Goal: Transaction & Acquisition: Obtain resource

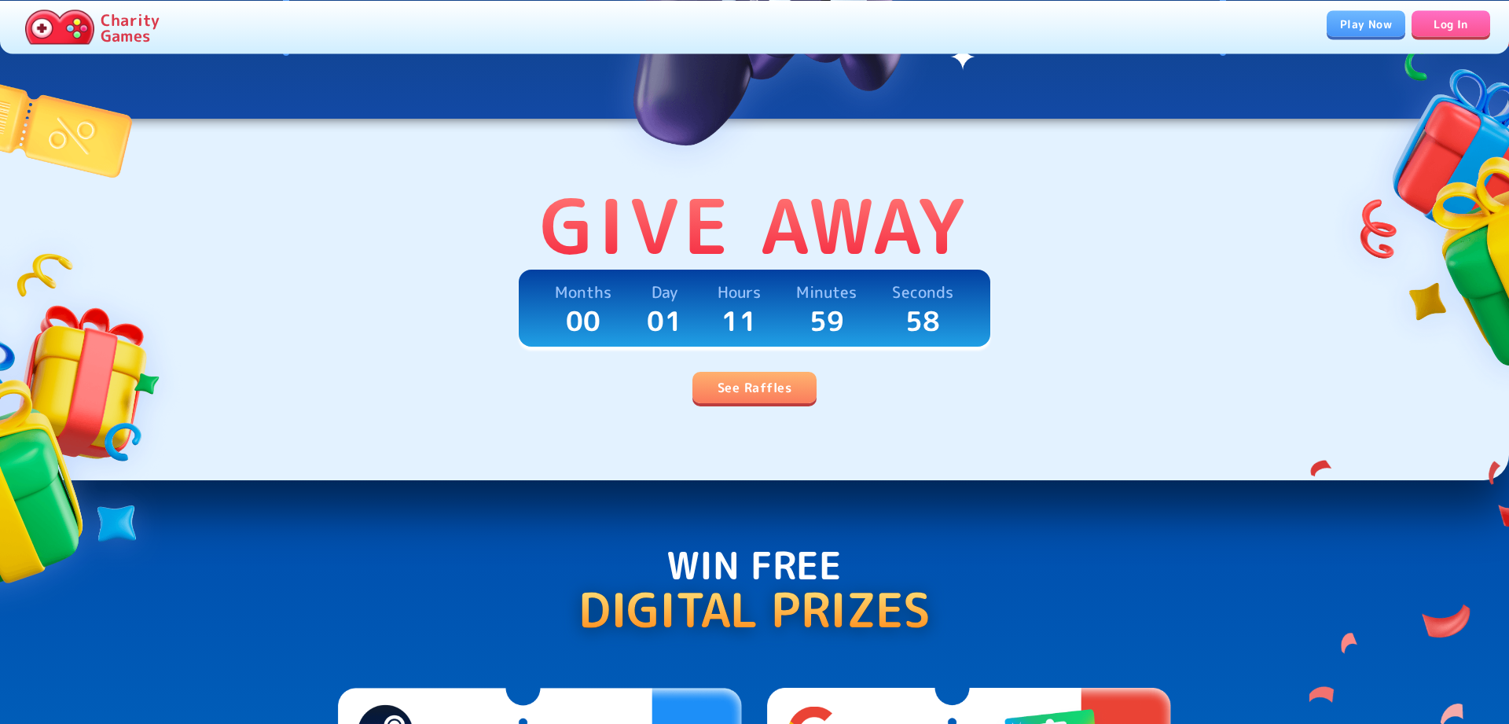
scroll to position [321, 0]
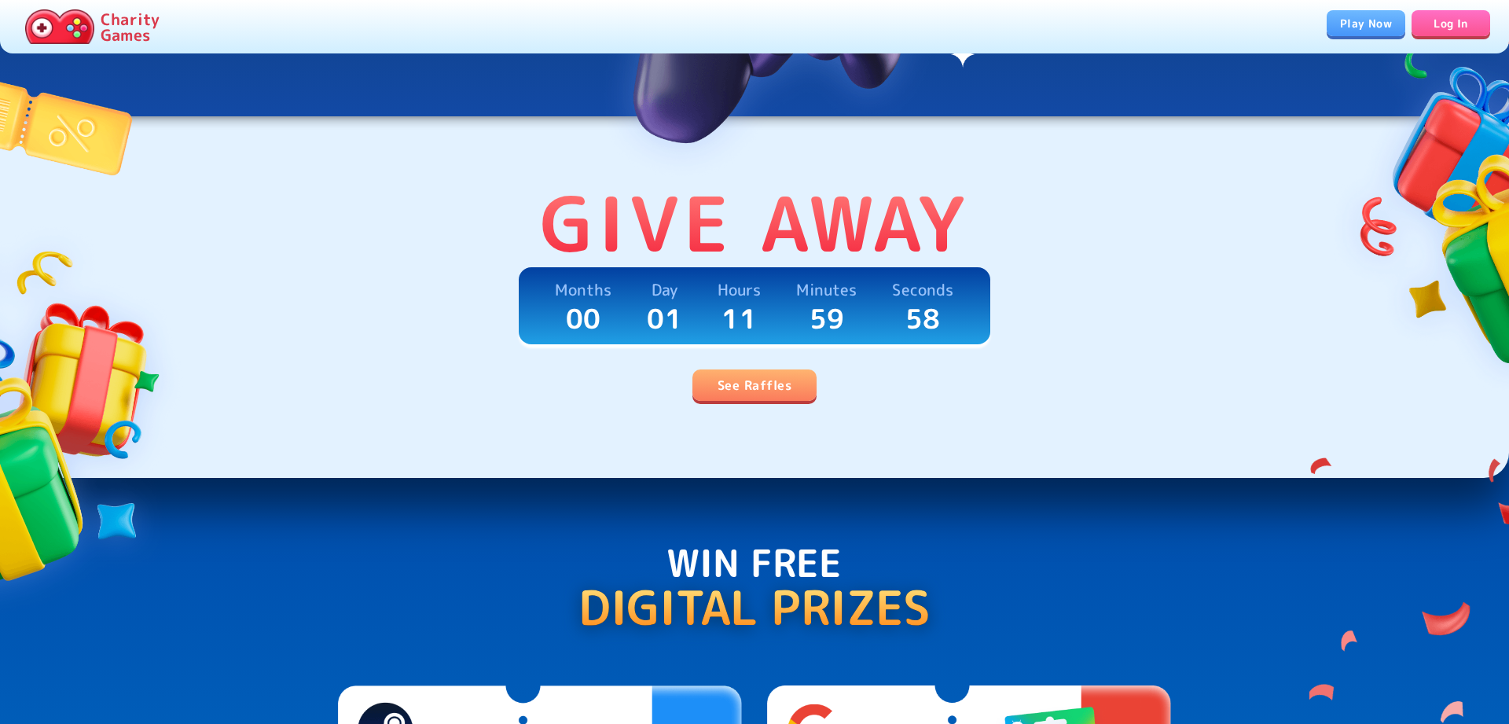
click at [777, 392] on link "See Raffles" at bounding box center [755, 384] width 124 height 31
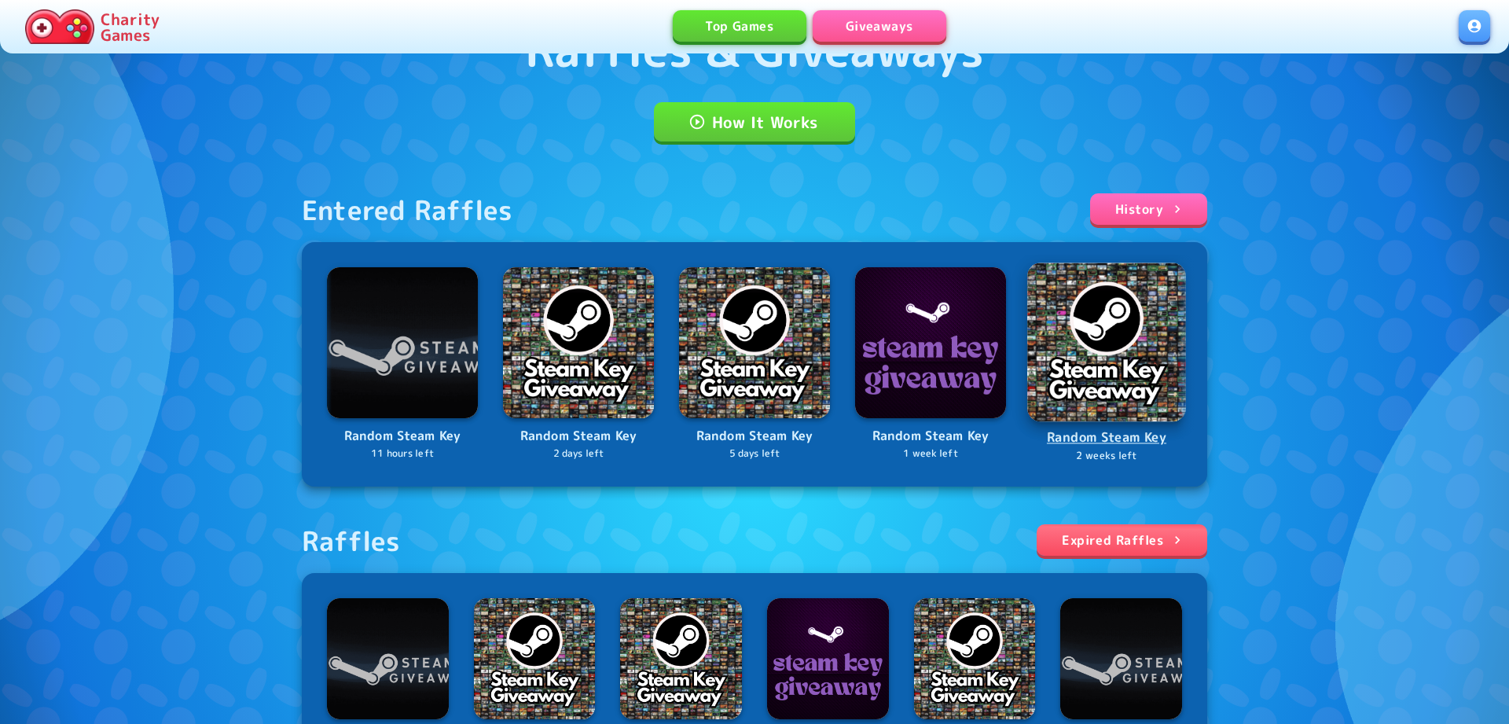
scroll to position [442, 0]
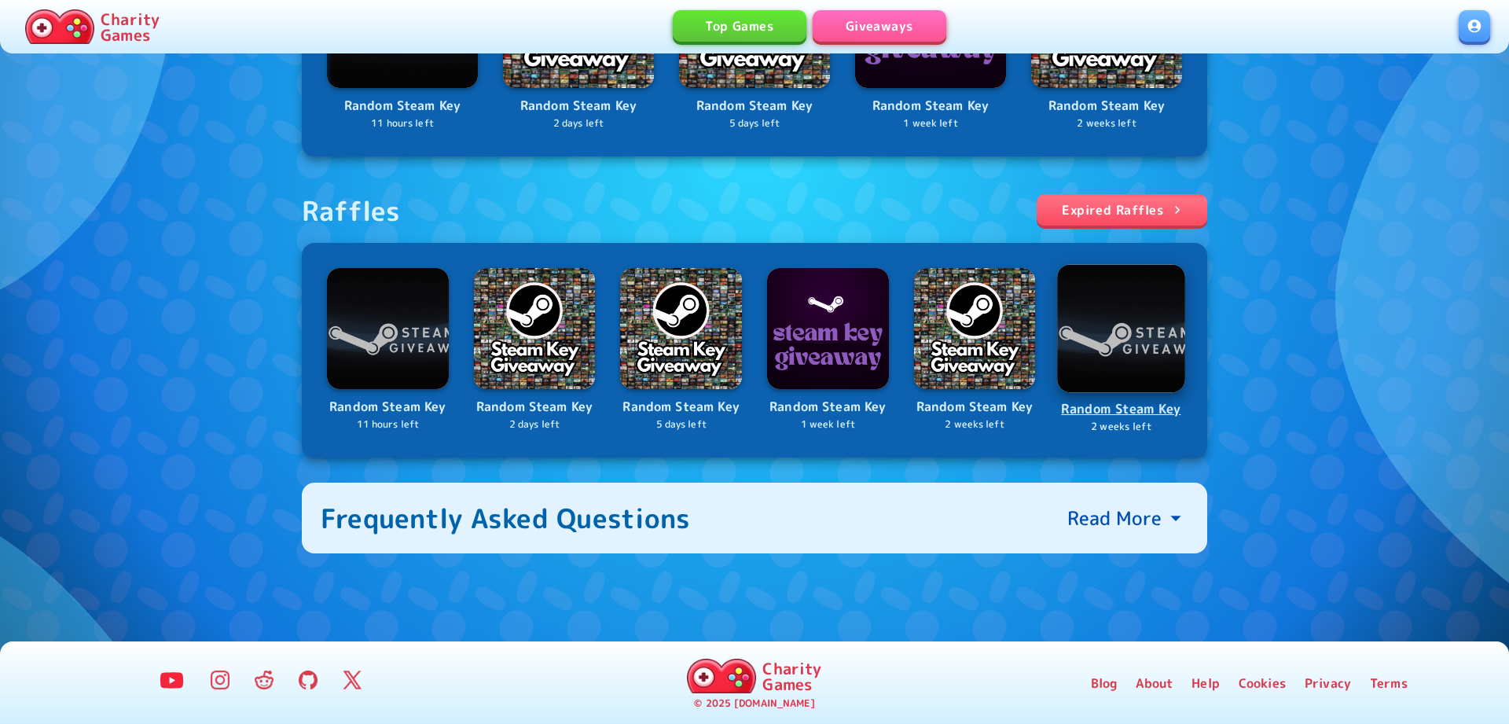
click at [1081, 414] on p "Random Steam Key" at bounding box center [1121, 409] width 125 height 21
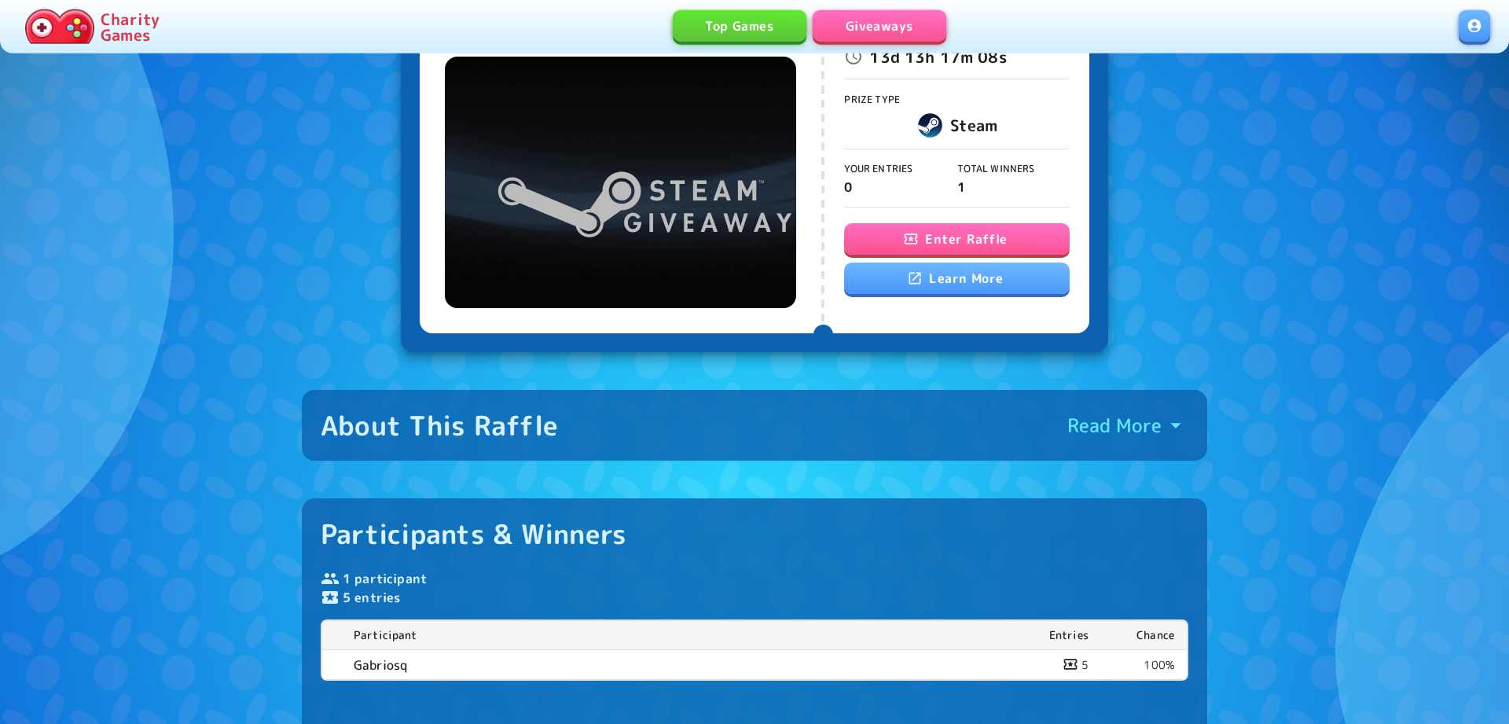
scroll to position [80, 0]
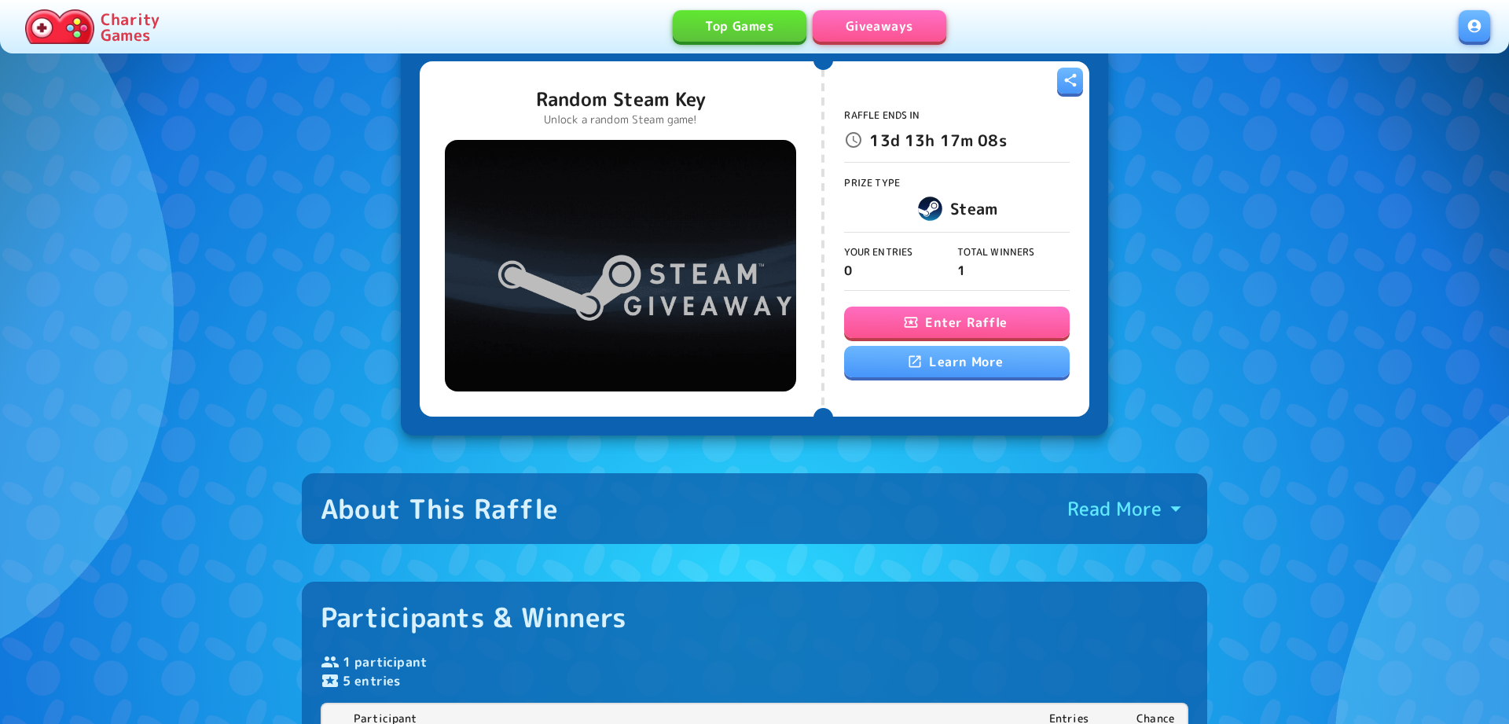
click at [973, 305] on div "Raffle Ends In 13d 13h 17m 08s Prize Type Steam Your Entries 0 Total Winners 1 …" at bounding box center [956, 238] width 225 height 337
click at [961, 325] on button "Enter Raffle" at bounding box center [956, 322] width 225 height 31
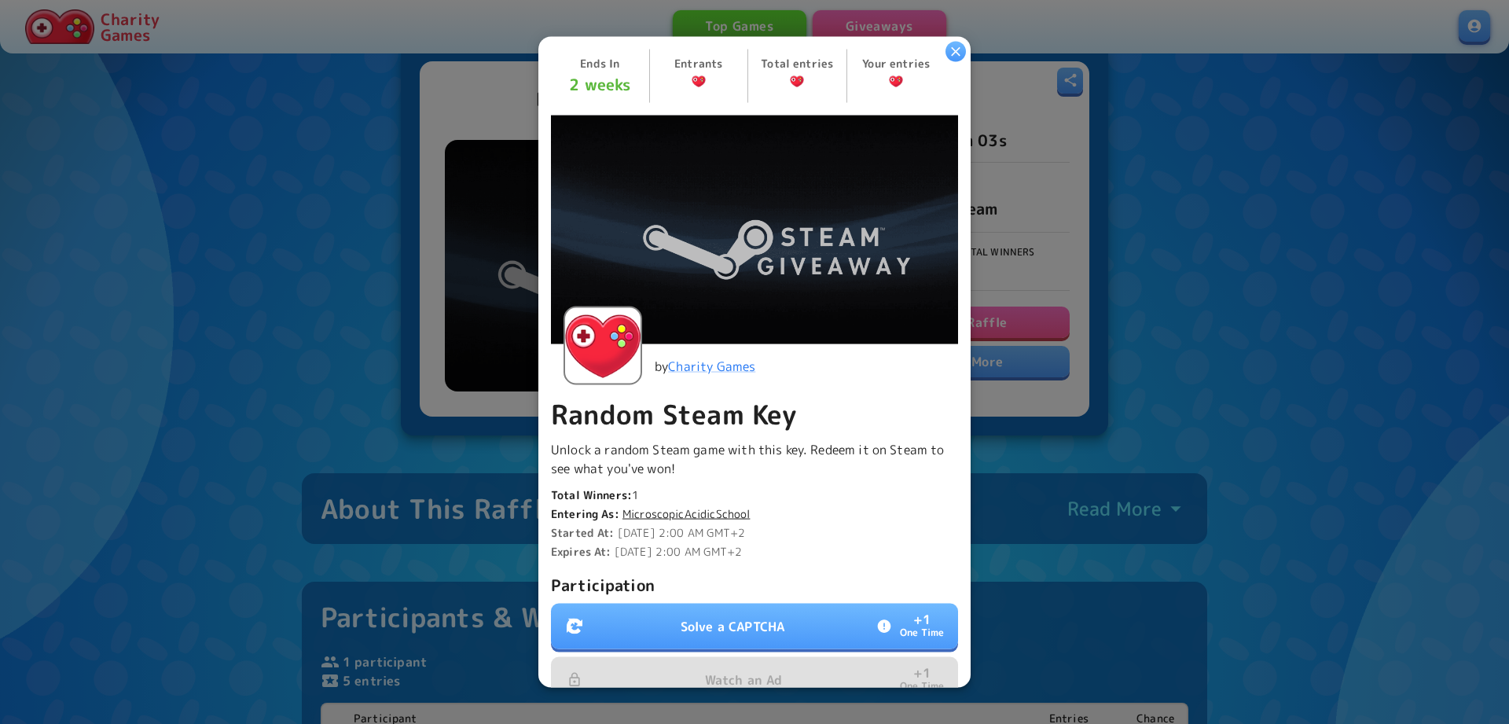
scroll to position [290, 0]
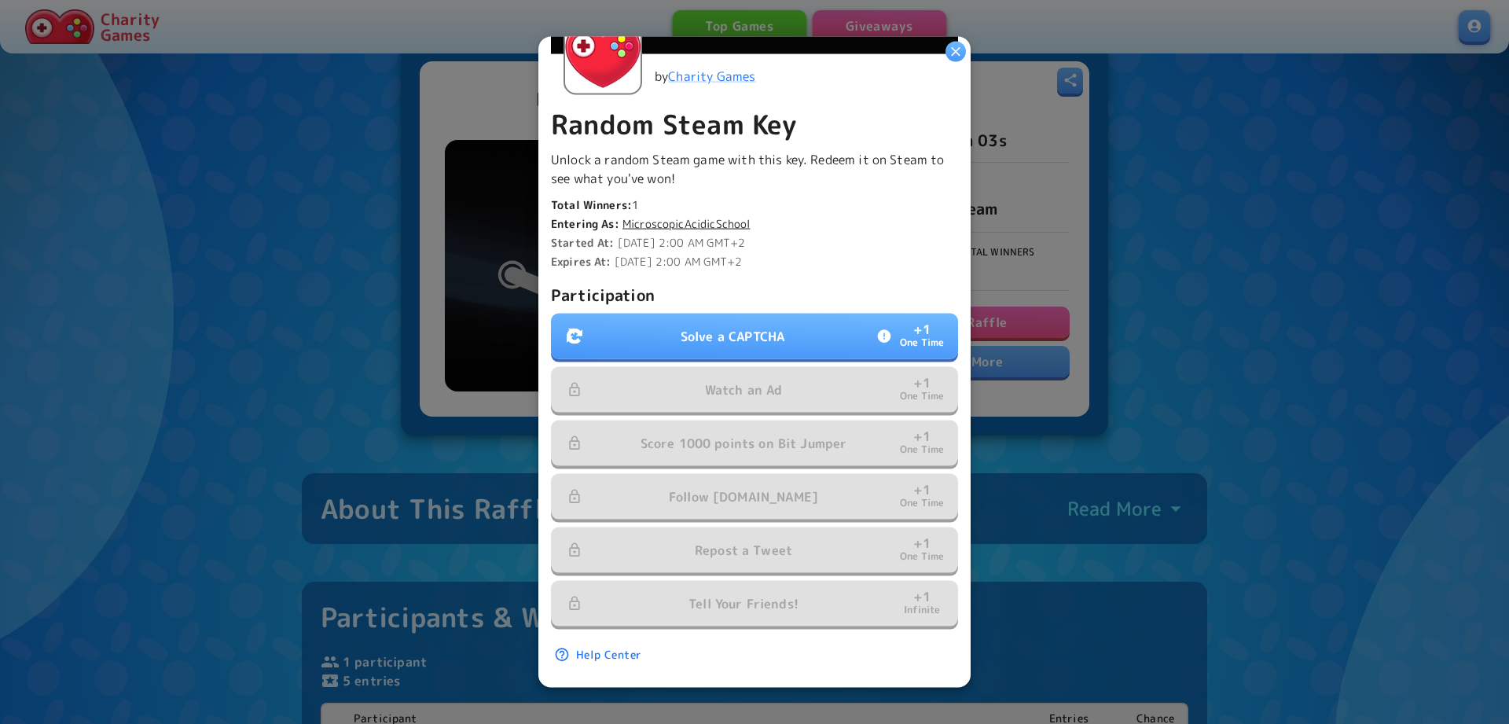
click at [736, 334] on p "Solve a CAPTCHA" at bounding box center [733, 335] width 104 height 19
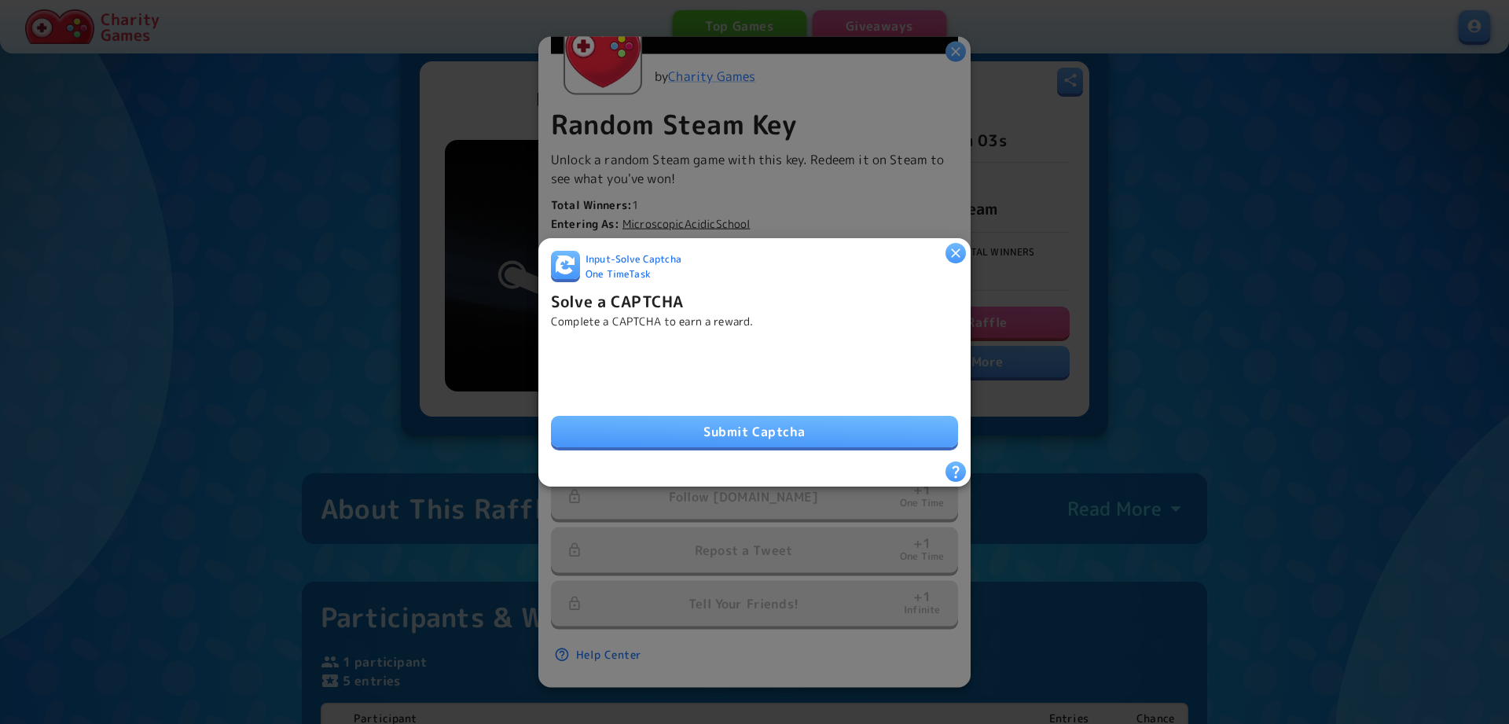
click at [696, 433] on button "Submit Captcha" at bounding box center [754, 431] width 407 height 31
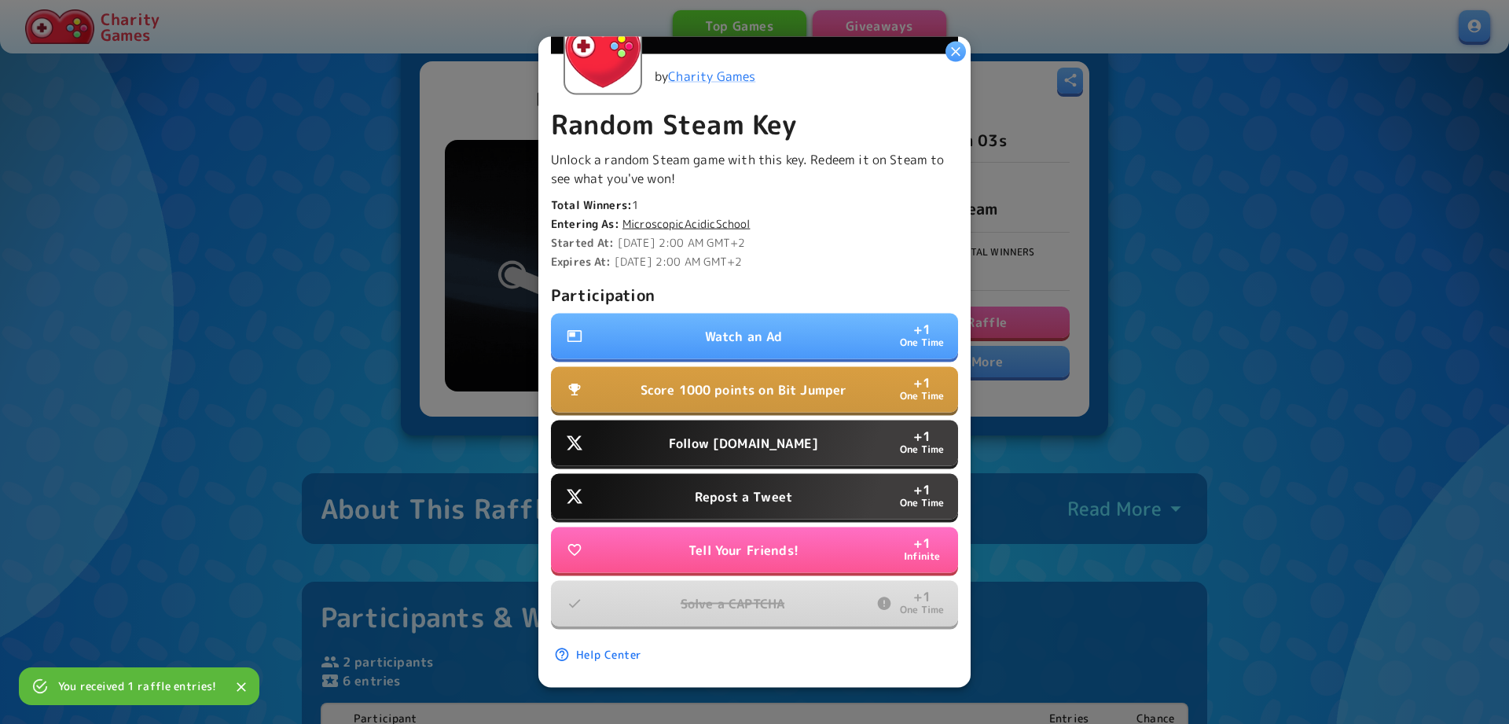
click at [783, 550] on p "Tell Your Friends!" at bounding box center [744, 549] width 110 height 19
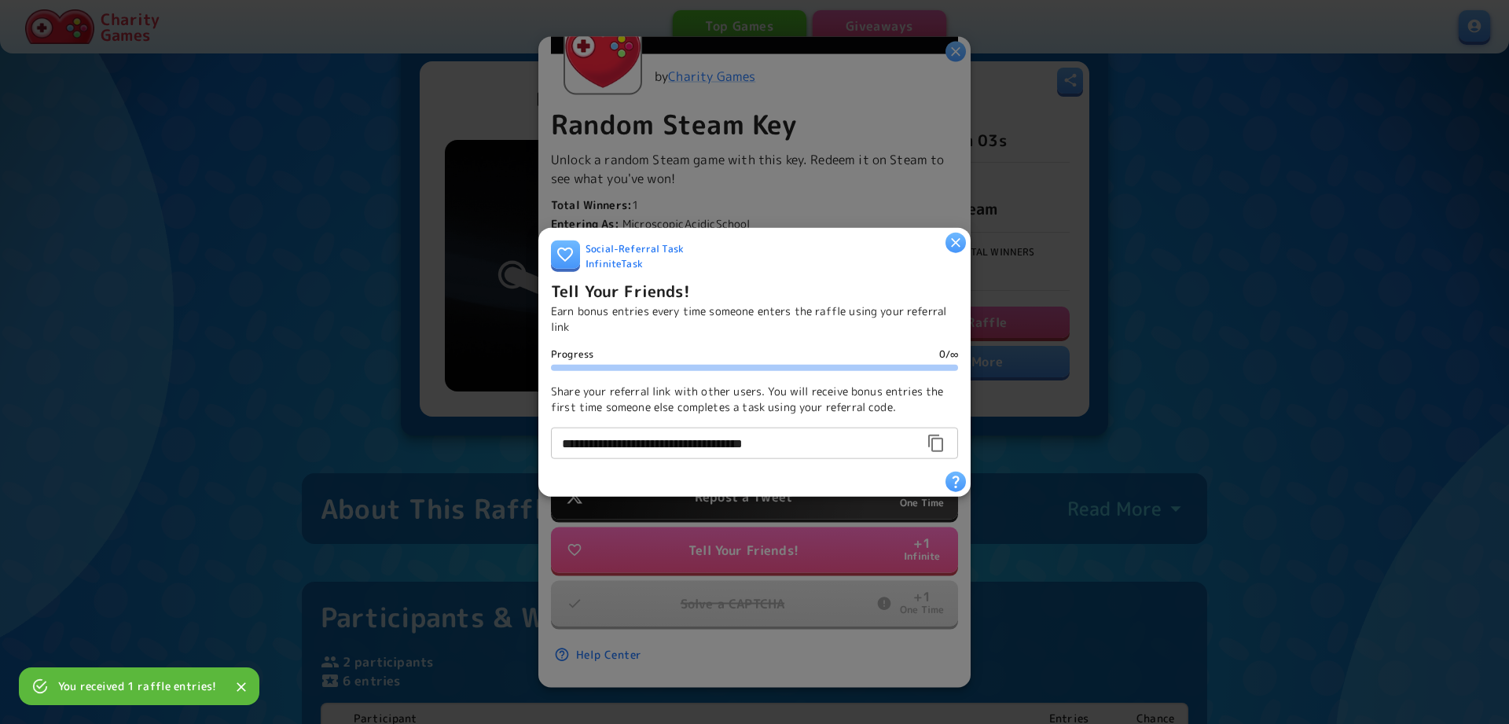
click at [961, 241] on icon "button" at bounding box center [956, 242] width 16 height 16
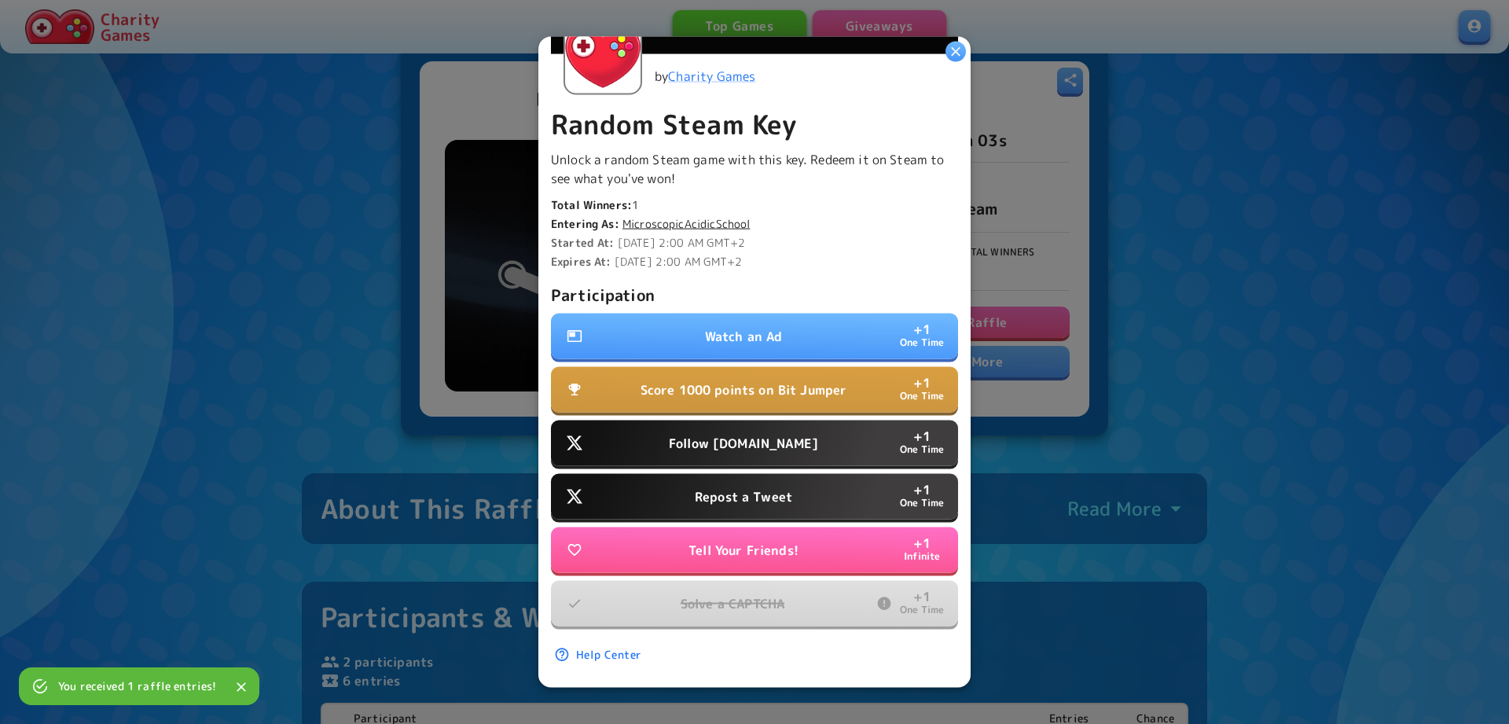
click at [756, 505] on p "Repost a Tweet" at bounding box center [743, 496] width 97 height 19
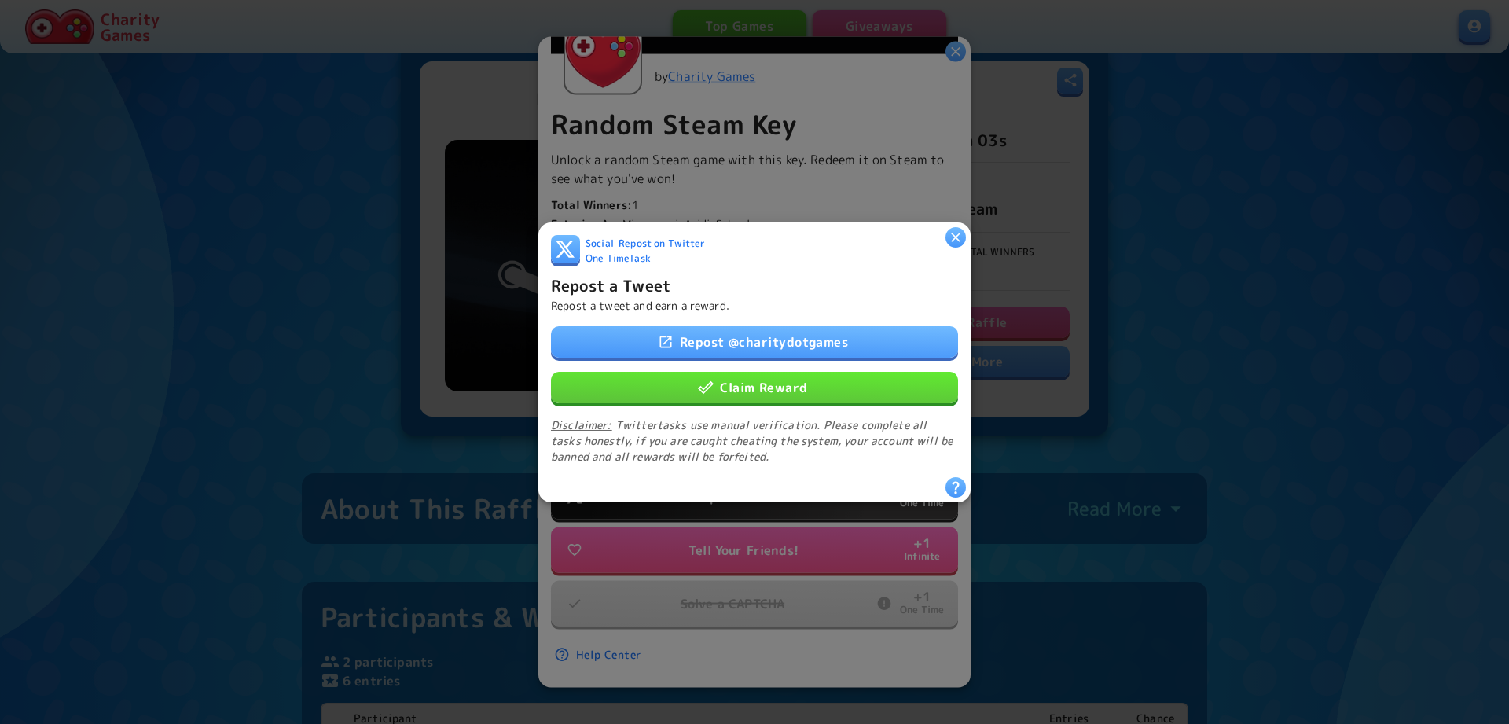
click at [771, 406] on div "Repost @ charitydotgames Claim Reward Disclaimer: Twitter tasks use manual veri…" at bounding box center [754, 394] width 407 height 138
click at [778, 389] on button "Claim Reward" at bounding box center [754, 386] width 407 height 31
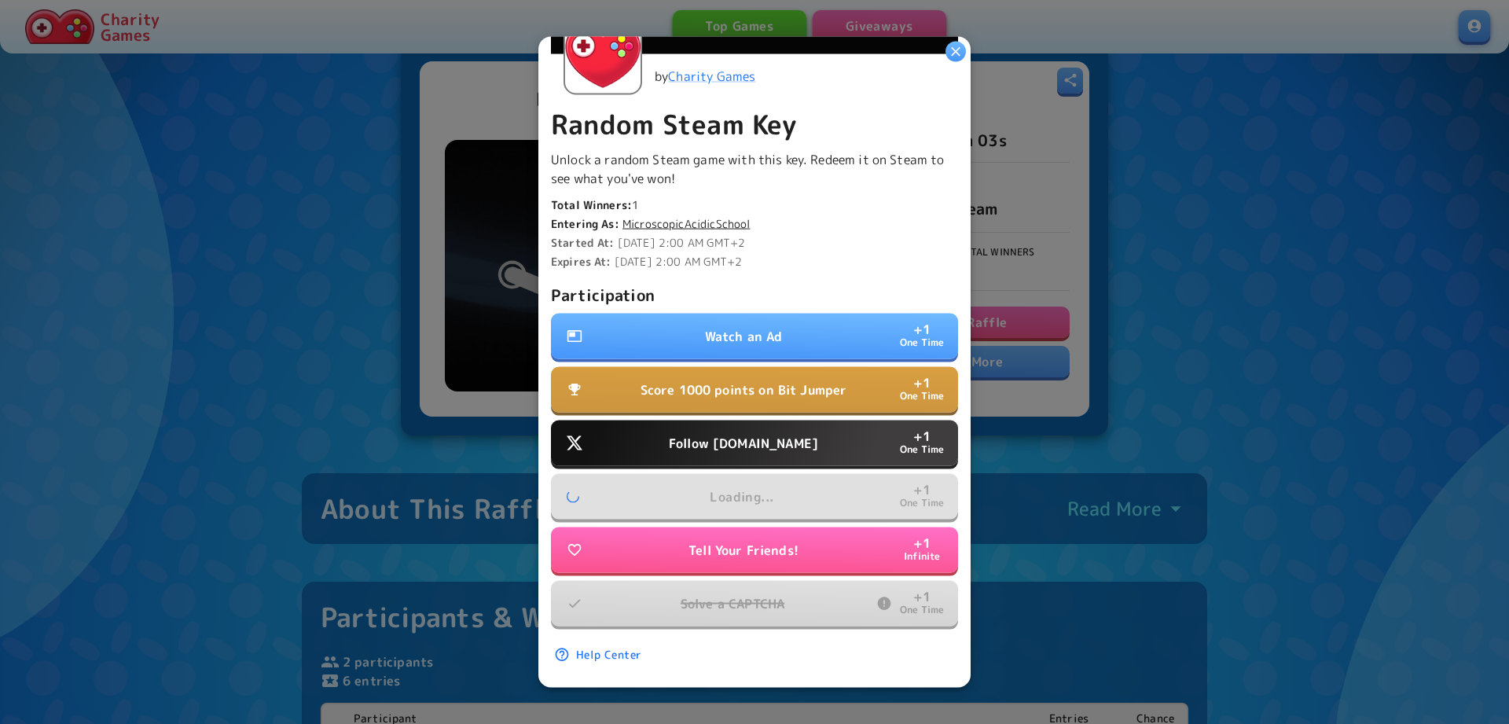
click at [770, 440] on p "Follow Water.org" at bounding box center [743, 442] width 149 height 19
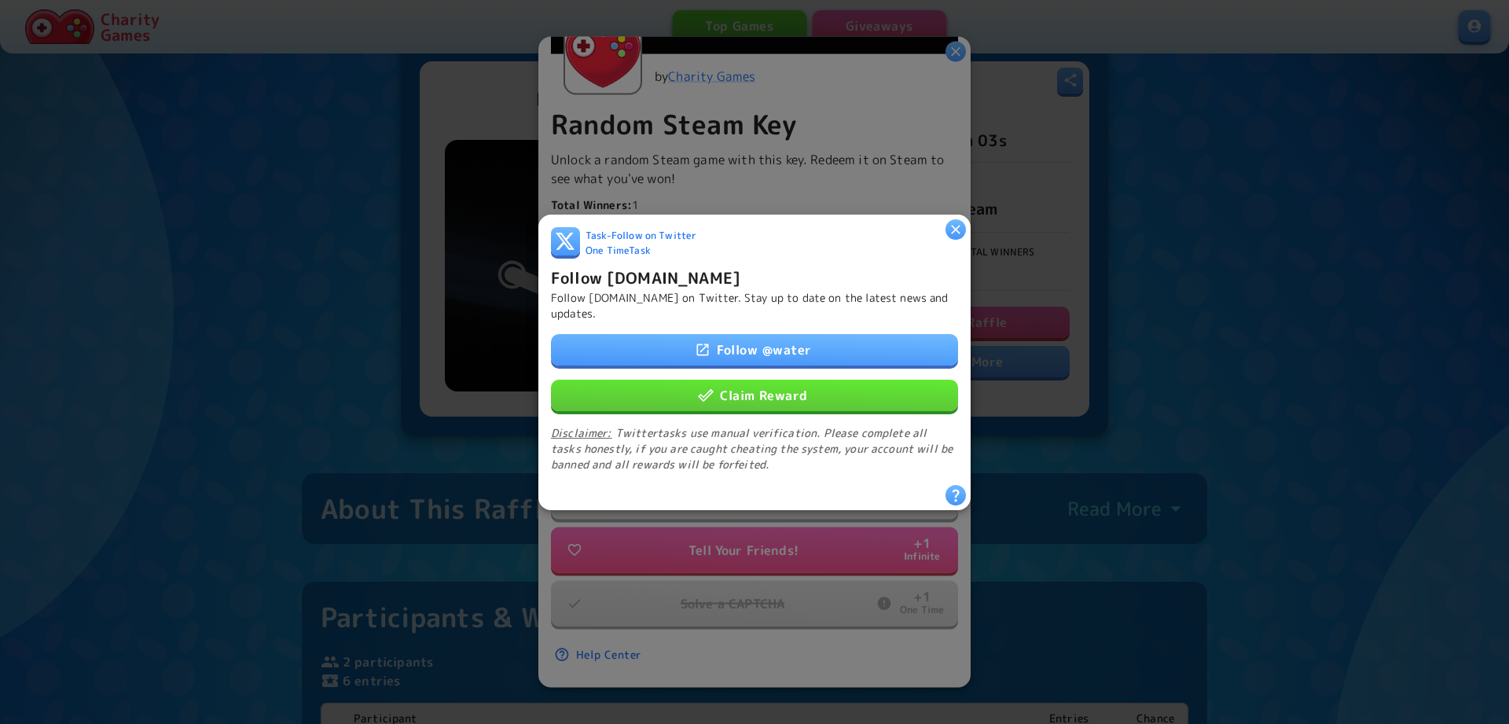
click at [782, 388] on button "Claim Reward" at bounding box center [754, 394] width 407 height 31
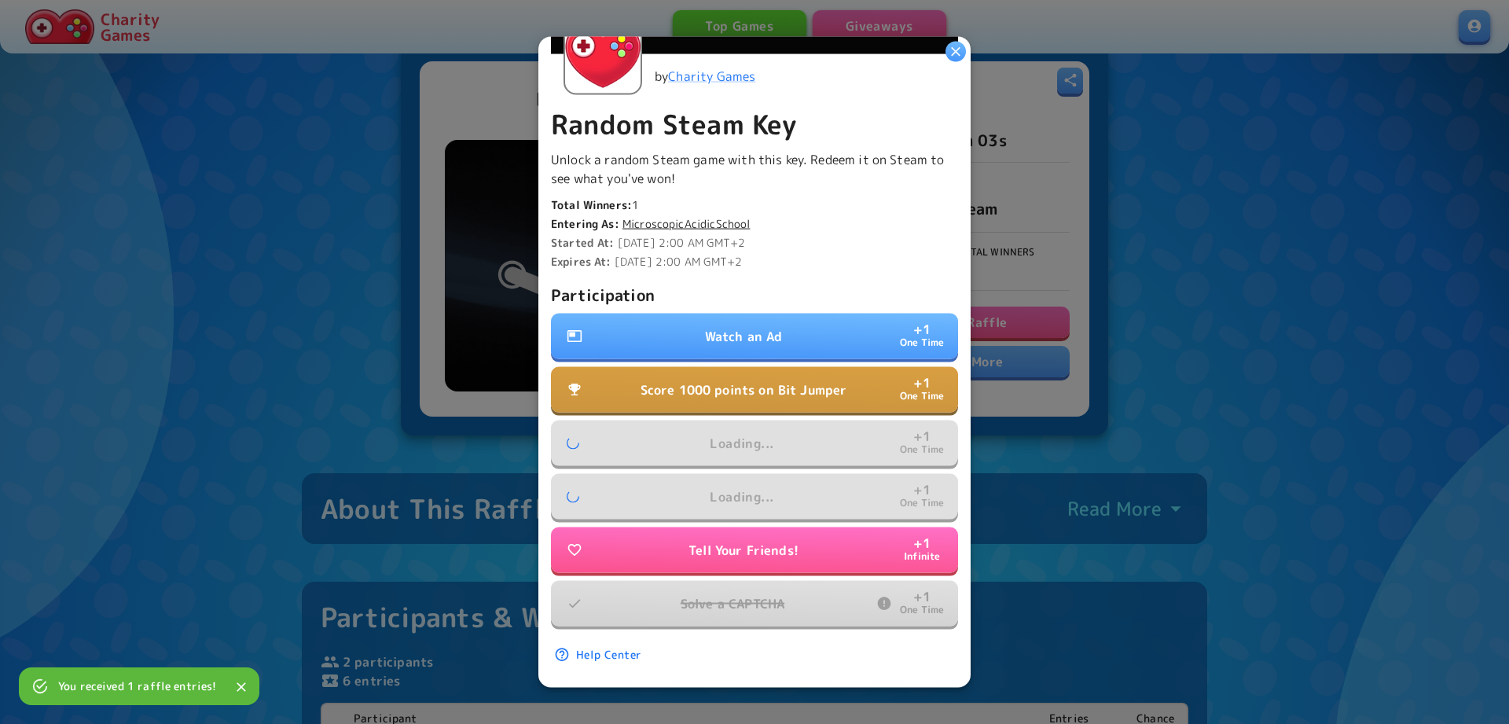
click at [782, 388] on p "Score 1000 points on Bit Jumper" at bounding box center [744, 389] width 207 height 19
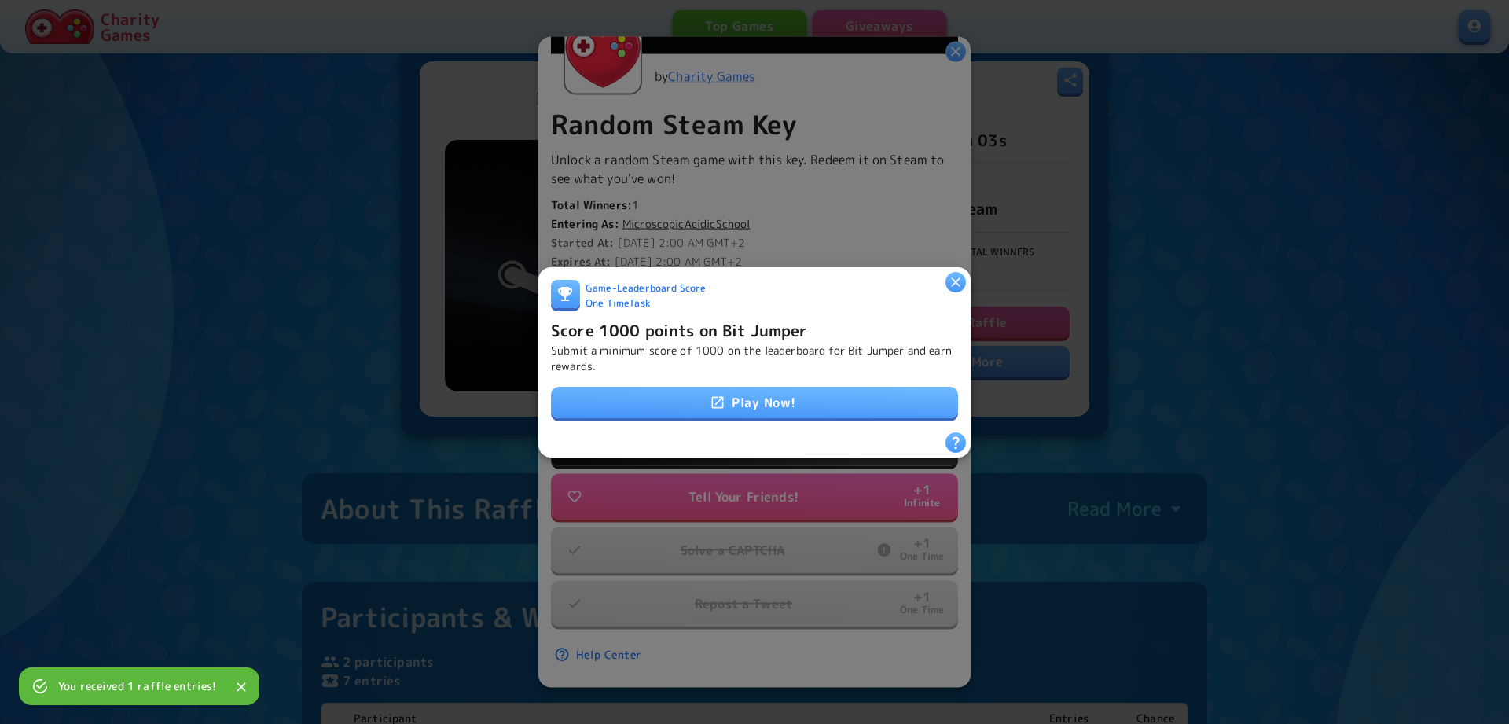
click at [777, 401] on link "Play Now!" at bounding box center [754, 402] width 407 height 31
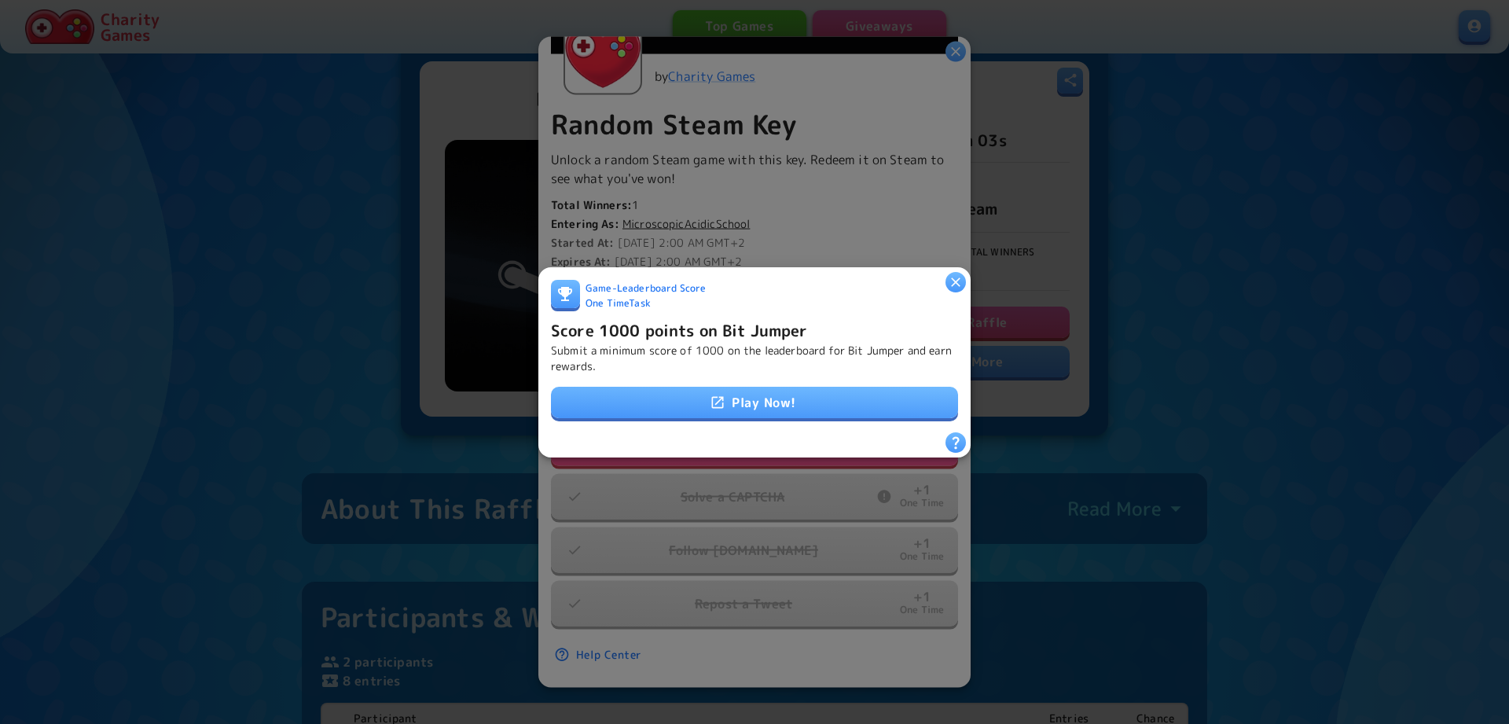
click at [956, 285] on icon "button" at bounding box center [956, 282] width 16 height 16
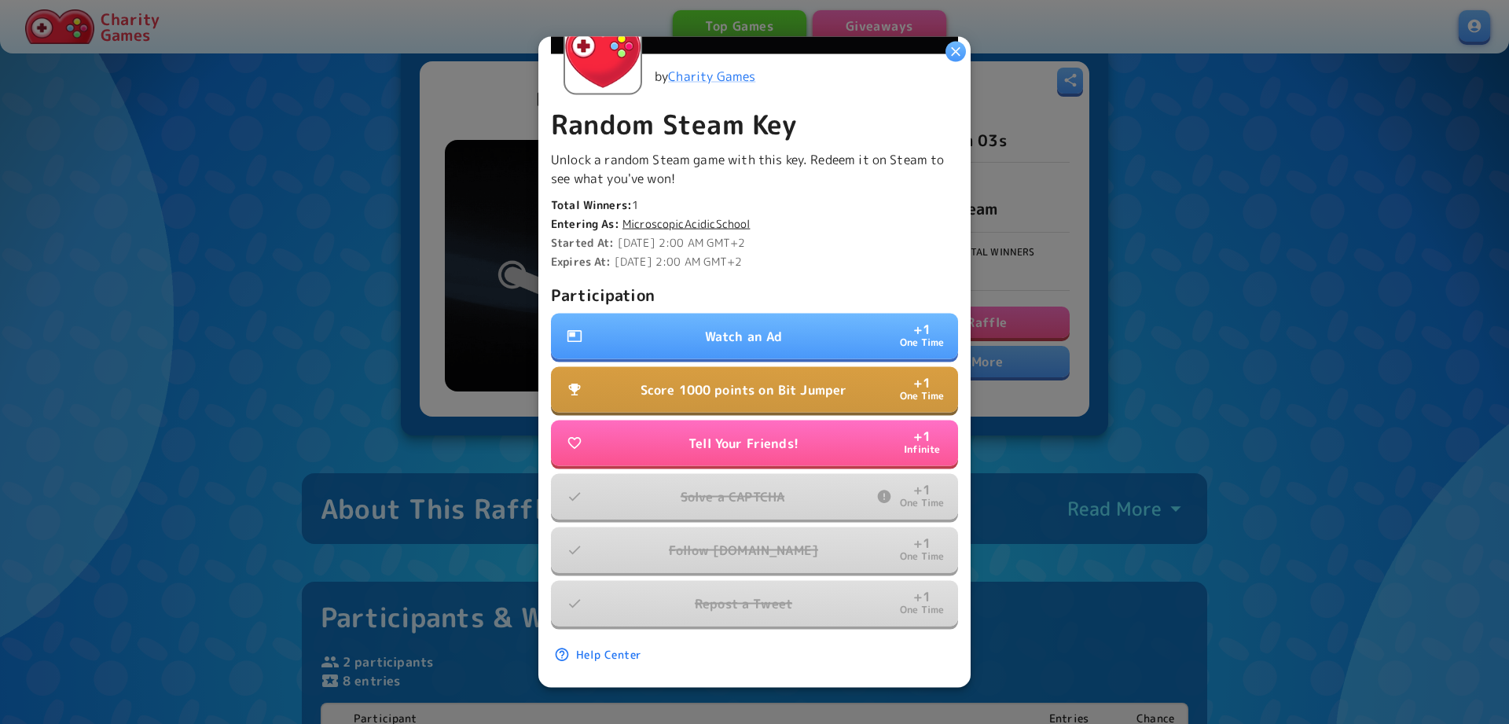
click at [812, 350] on button "Watch an Ad + 1 One Time" at bounding box center [754, 336] width 407 height 46
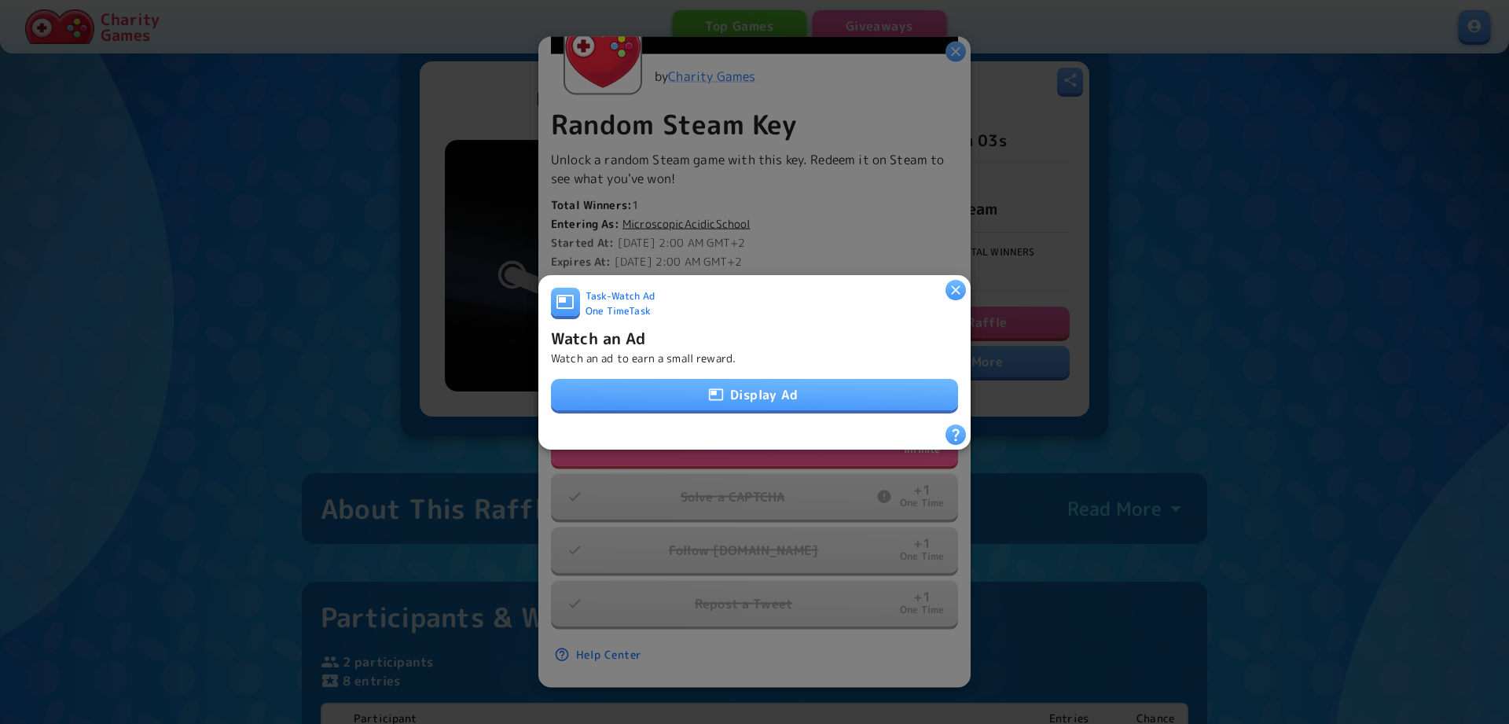
click at [762, 398] on button "Display Ad" at bounding box center [754, 394] width 407 height 31
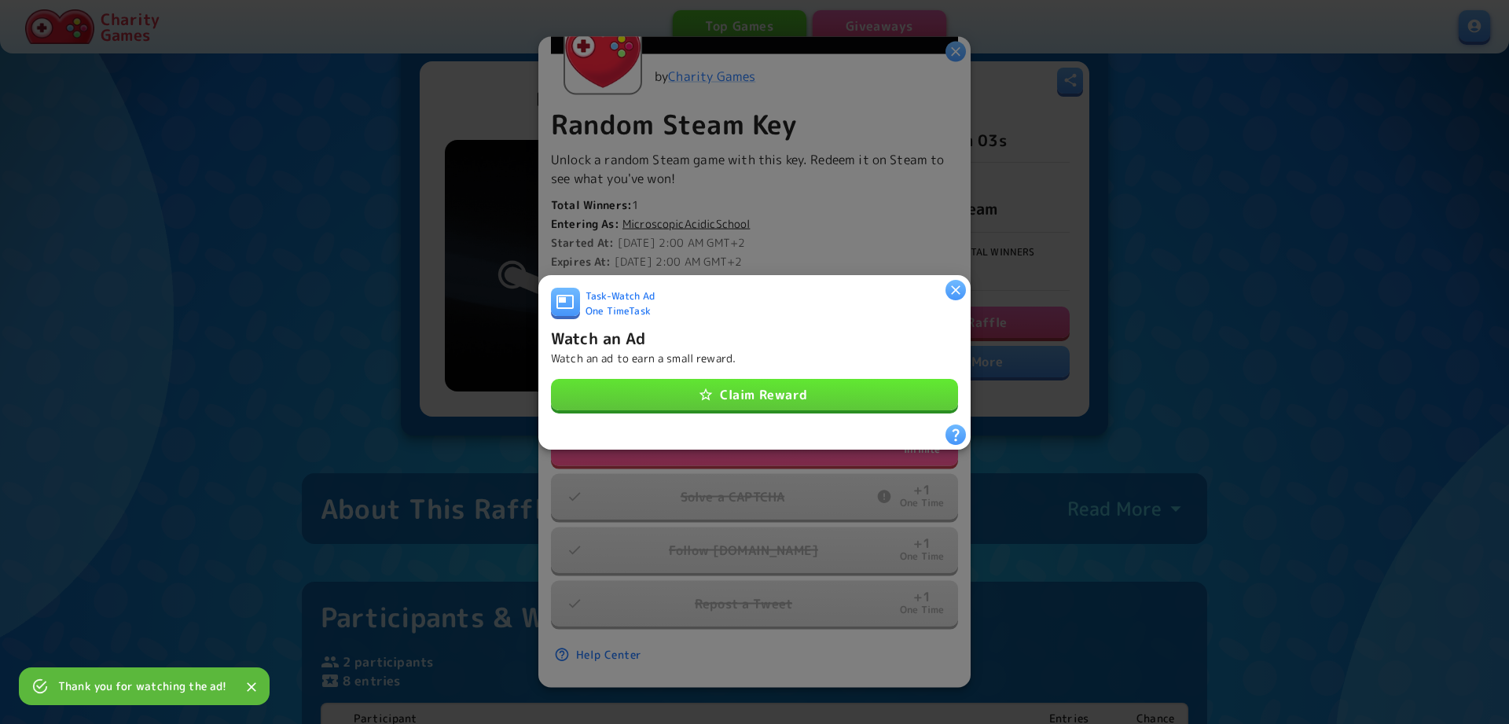
click at [802, 384] on button "Claim Reward" at bounding box center [754, 394] width 407 height 31
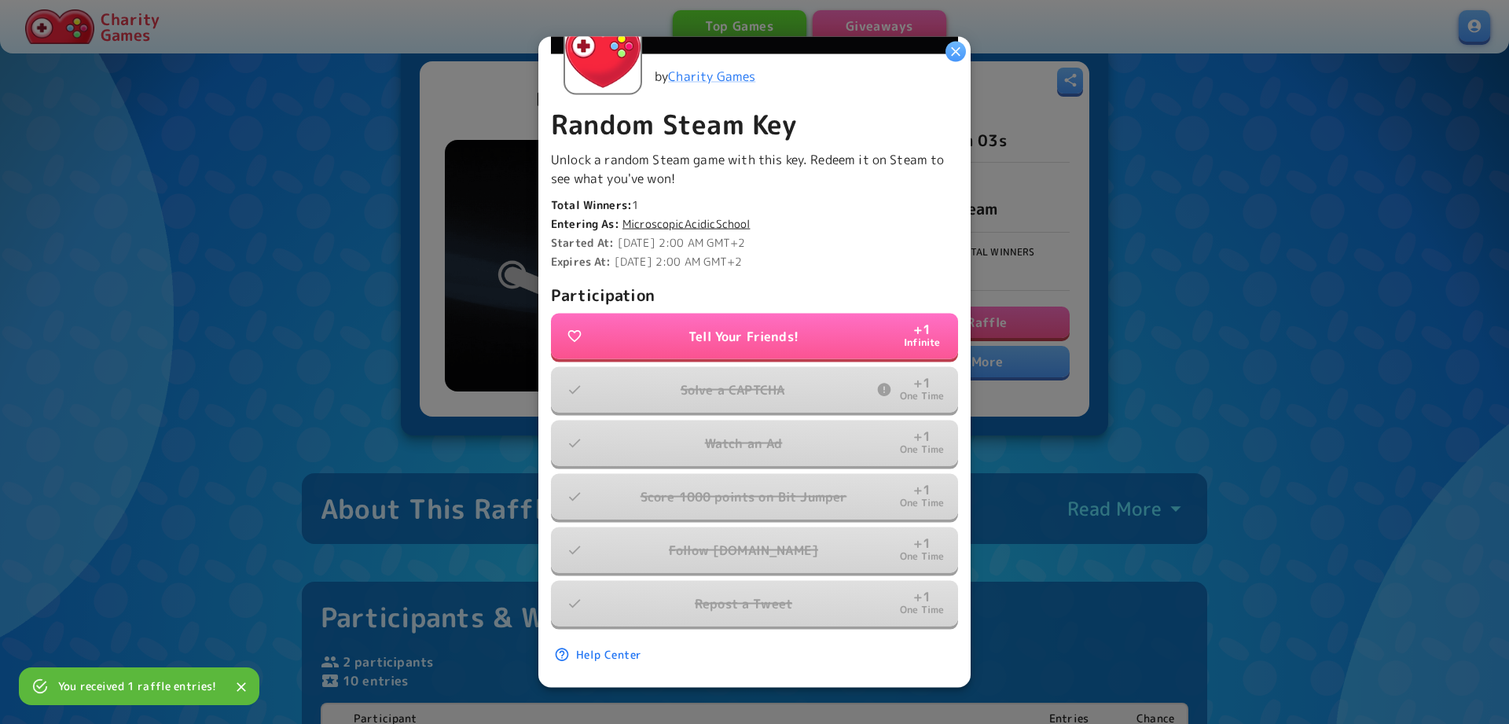
click at [799, 386] on button "Solve a CAPTCHA + 1 One Time" at bounding box center [754, 389] width 407 height 46
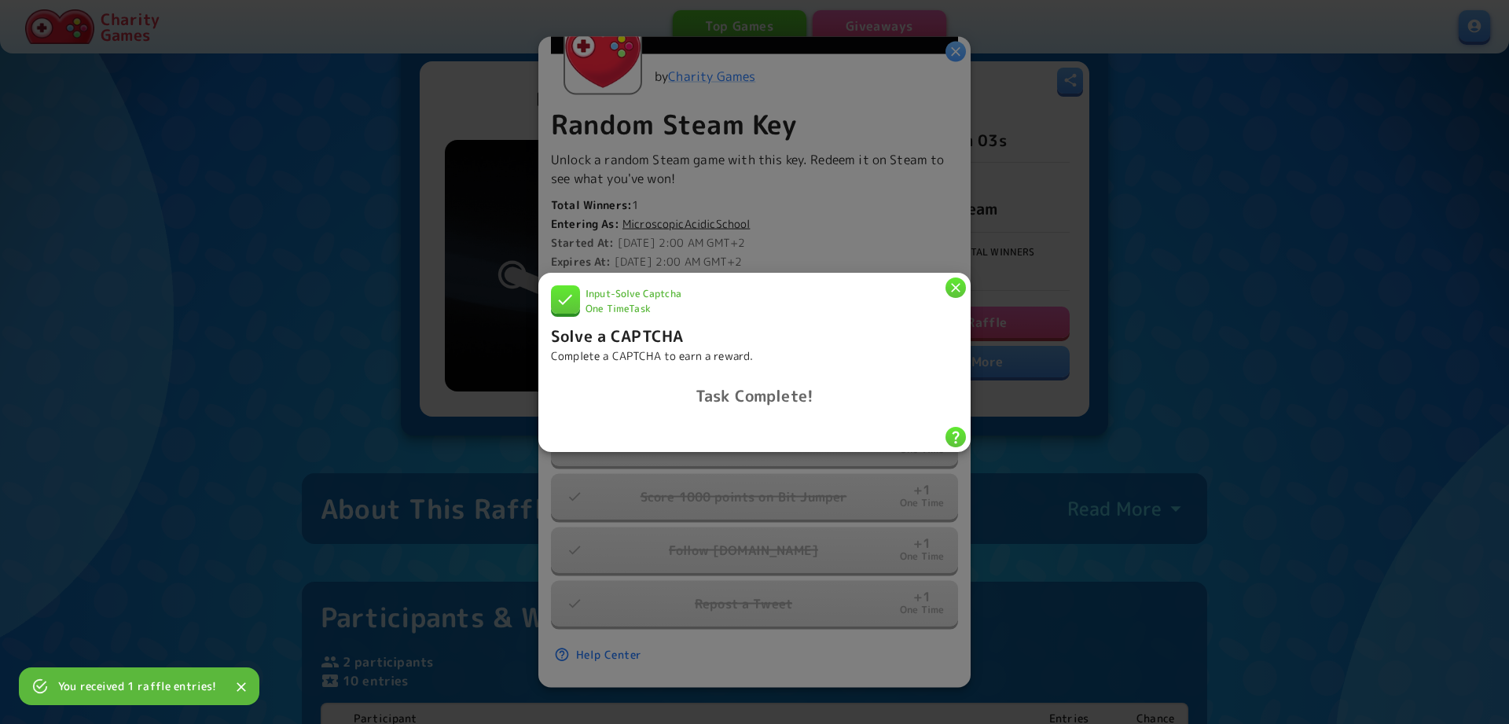
click at [1290, 187] on div at bounding box center [754, 362] width 1509 height 724
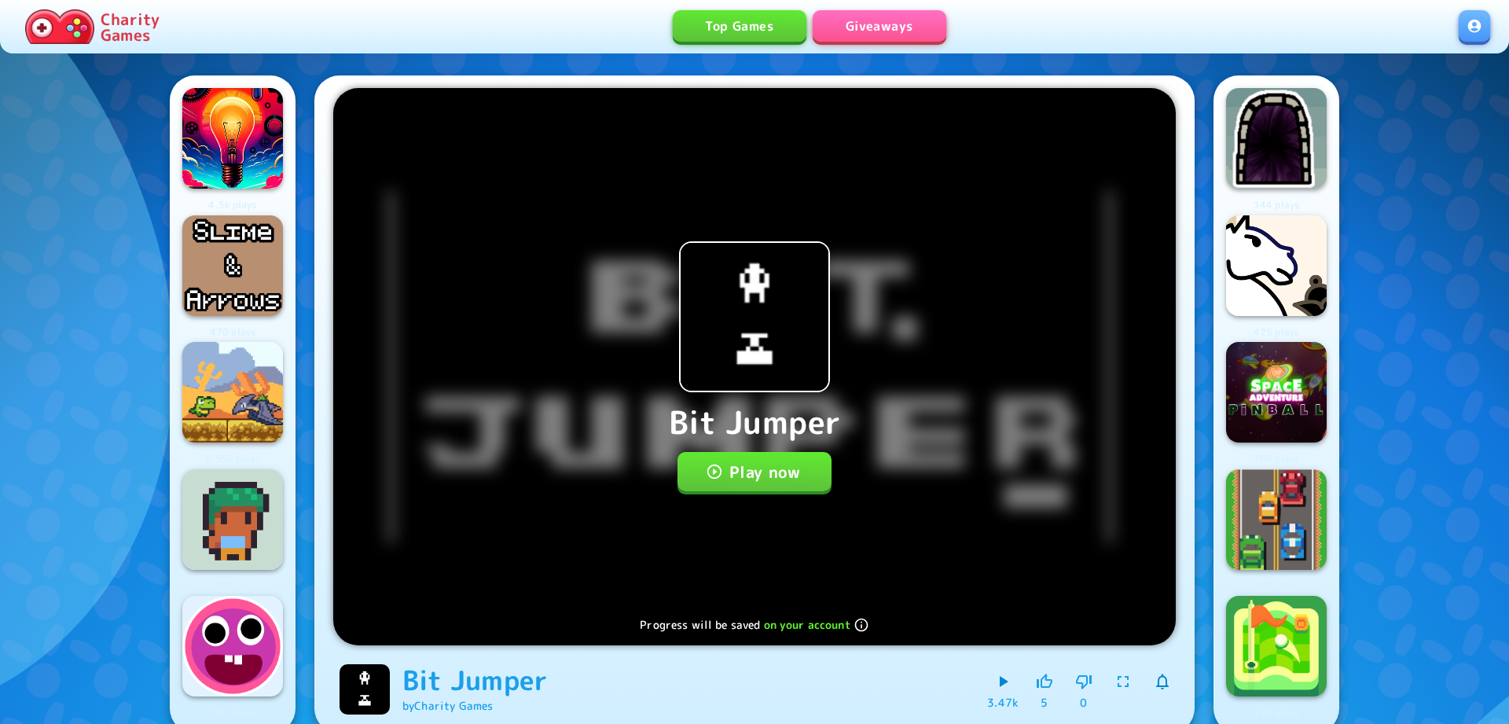
click at [771, 454] on button "Play now" at bounding box center [755, 471] width 155 height 39
